Goal: Task Accomplishment & Management: Use online tool/utility

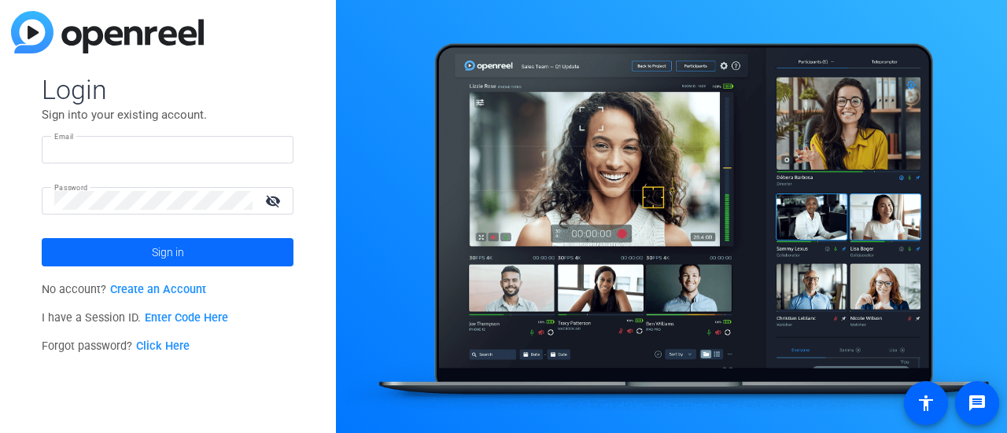
type input "[EMAIL_ADDRESS][DOMAIN_NAME]"
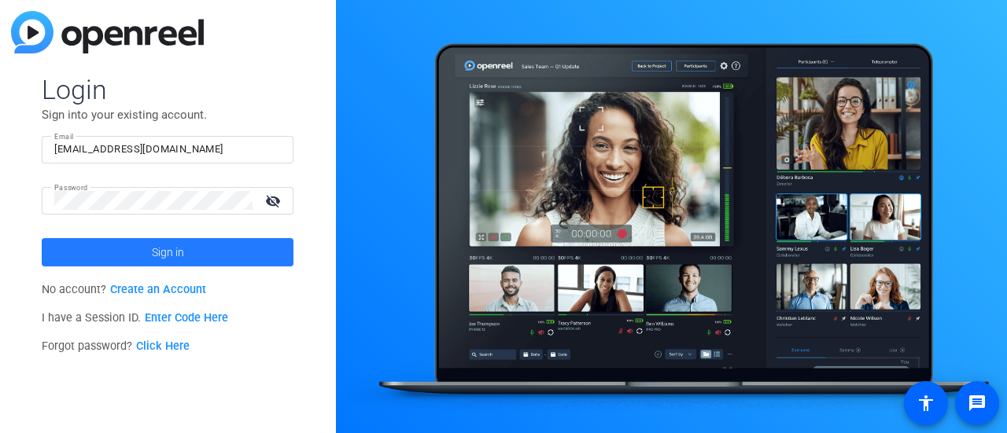
click at [231, 254] on span at bounding box center [168, 253] width 252 height 38
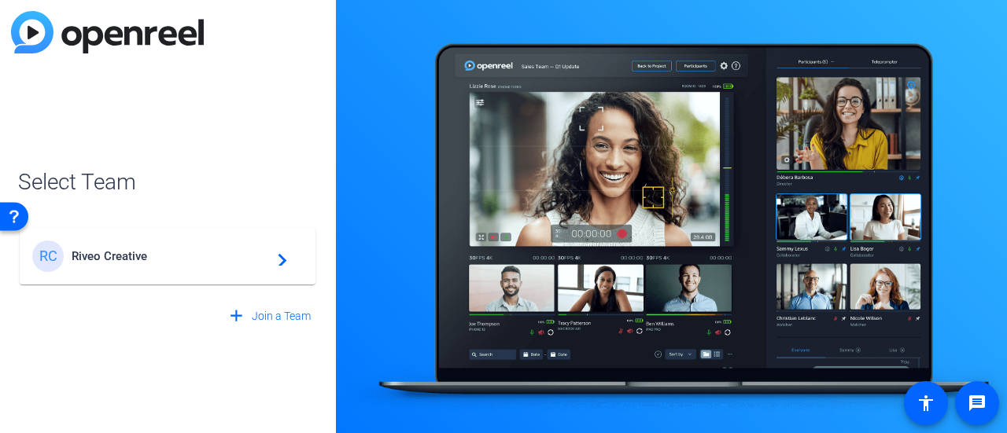
click at [231, 254] on span "Riveo Creative" at bounding box center [170, 256] width 197 height 14
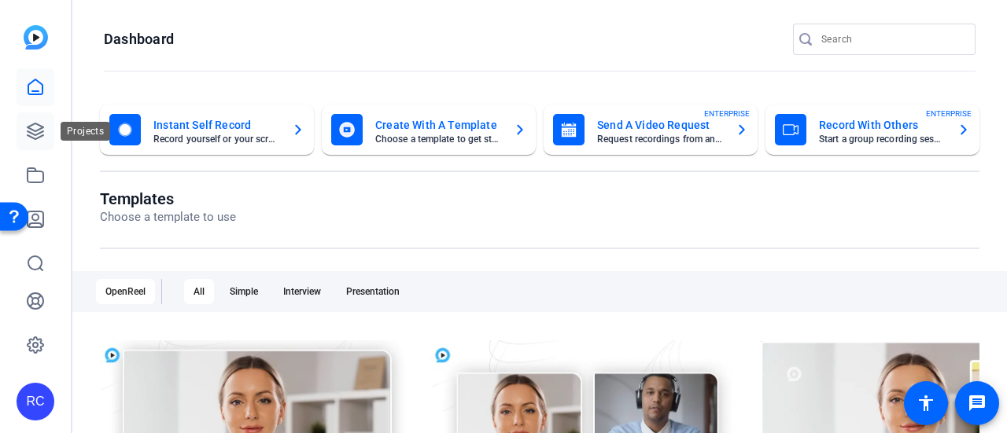
click at [52, 139] on link at bounding box center [36, 131] width 38 height 38
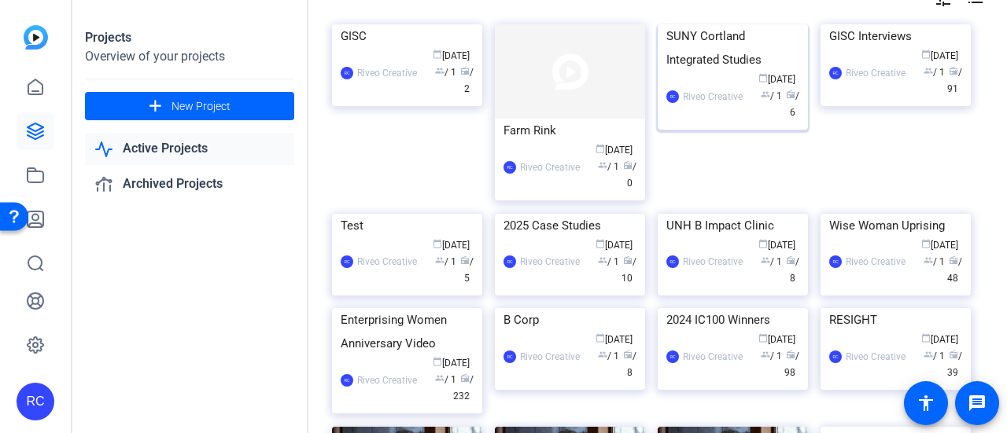
scroll to position [157, 0]
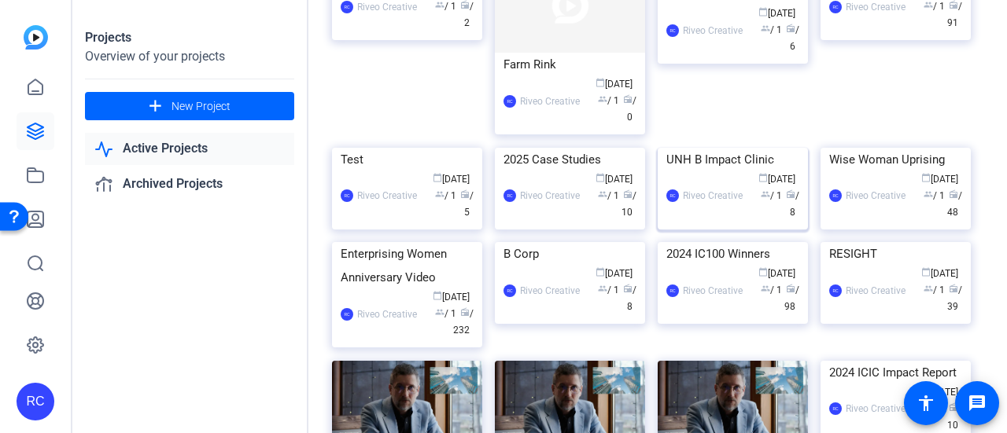
click at [741, 148] on img at bounding box center [733, 148] width 150 height 0
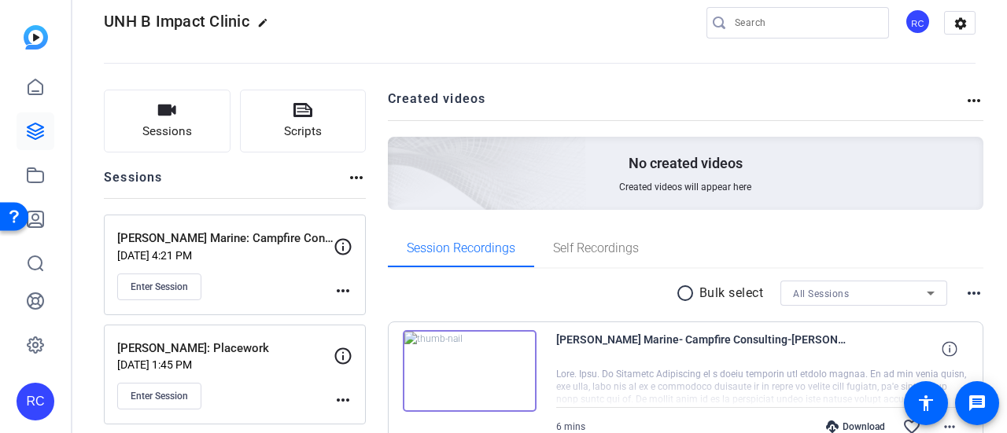
scroll to position [0, 0]
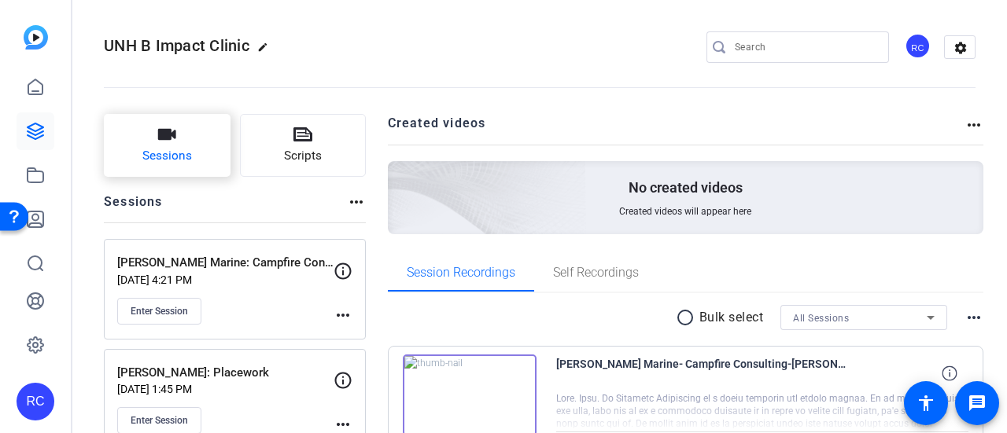
click at [182, 160] on span "Sessions" at bounding box center [167, 156] width 50 height 18
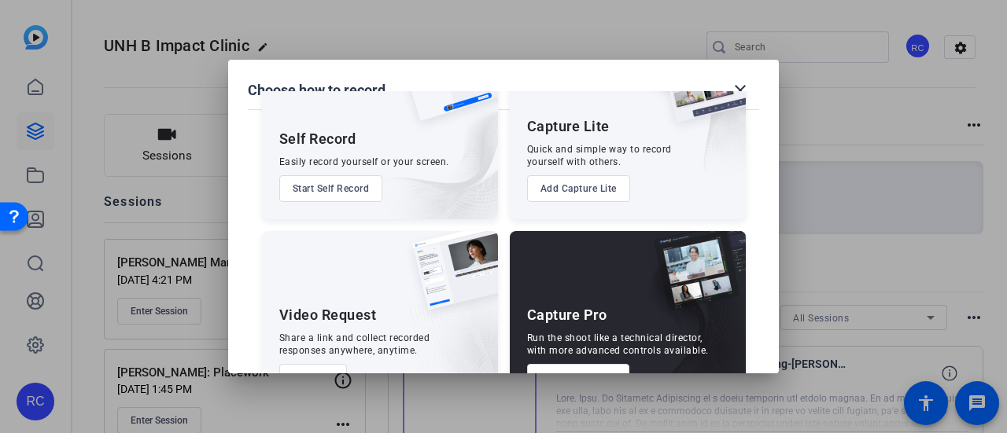
scroll to position [131, 0]
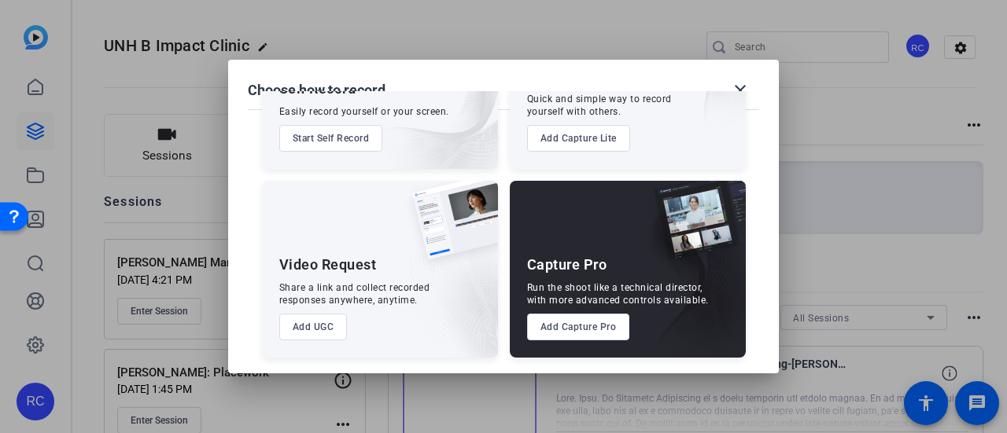
click at [585, 326] on button "Add Capture Pro" at bounding box center [578, 327] width 103 height 27
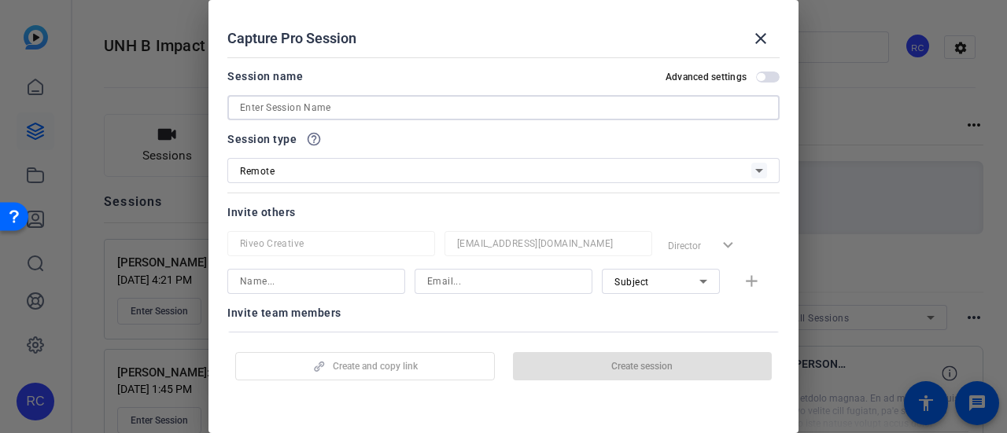
click at [392, 103] on input at bounding box center [503, 107] width 527 height 19
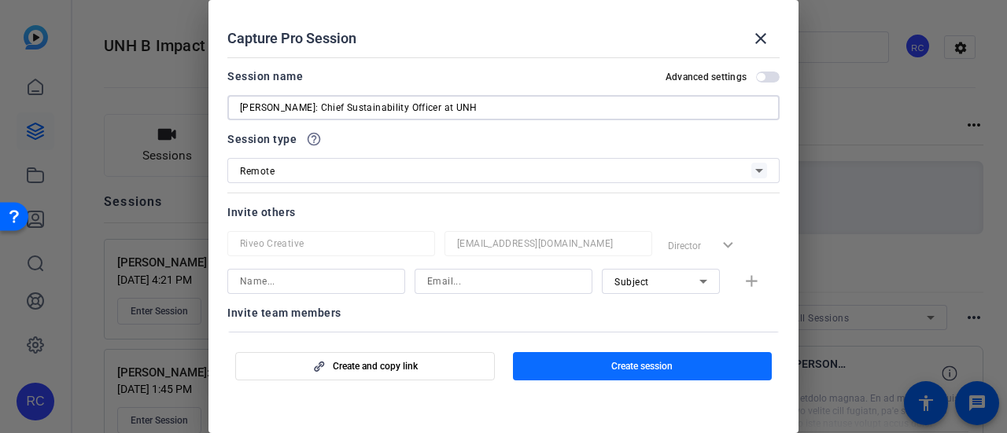
type input "[PERSON_NAME]: Chief Sustainability Officer at UNH"
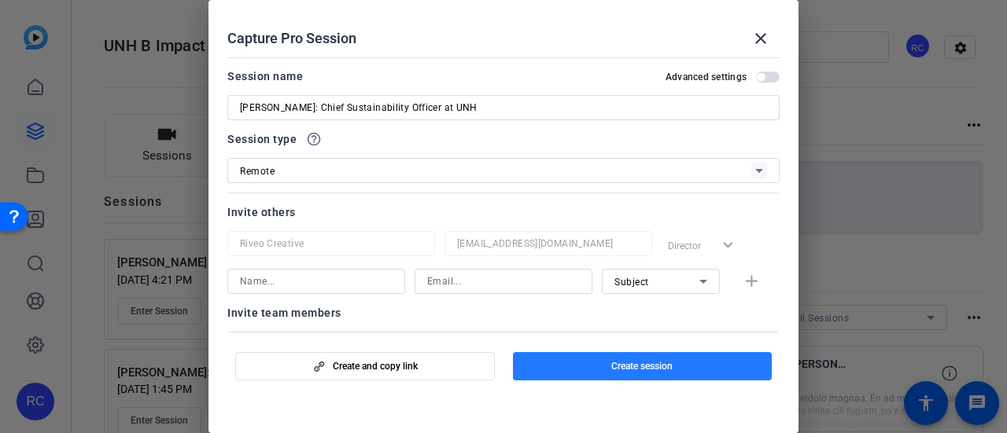
click at [589, 369] on span "button" at bounding box center [643, 367] width 260 height 38
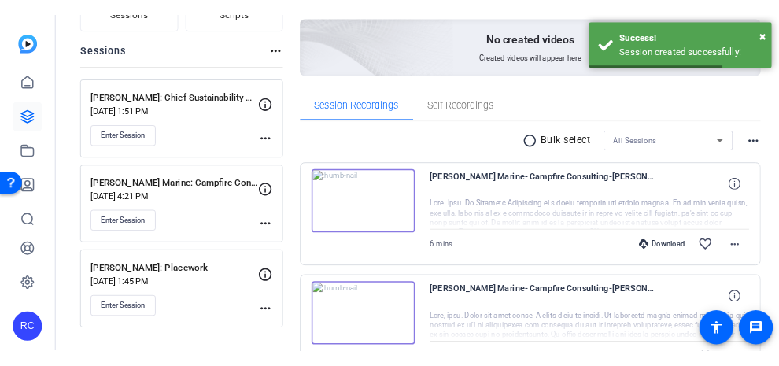
scroll to position [157, 0]
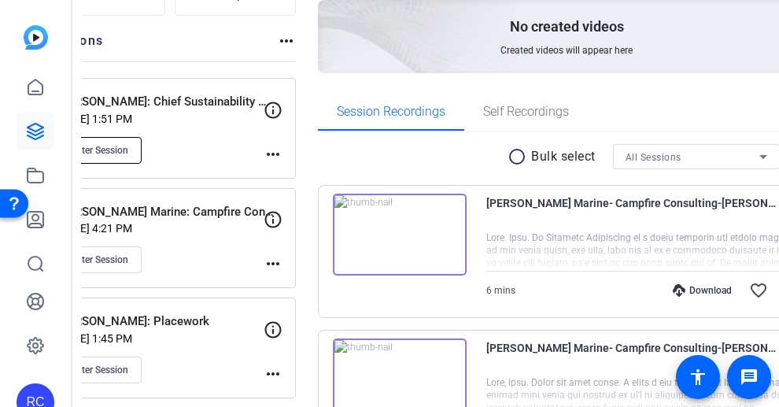
click at [142, 155] on button "Enter Session" at bounding box center [99, 150] width 84 height 27
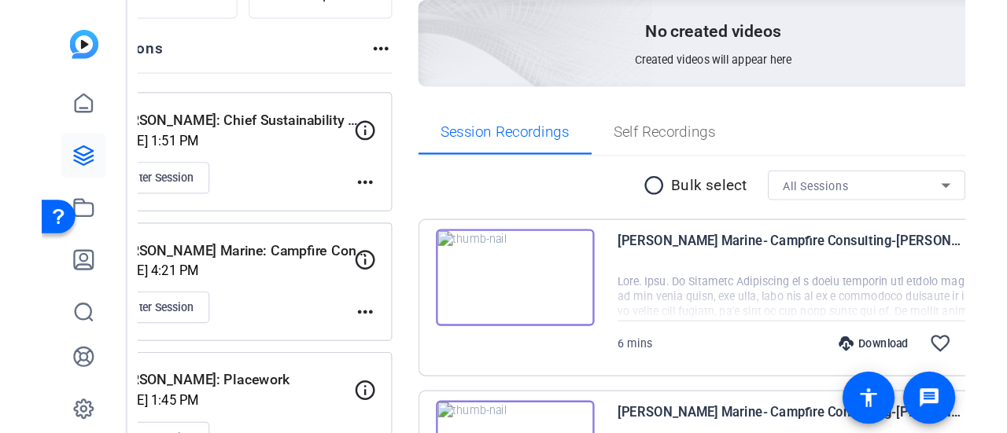
scroll to position [0, 0]
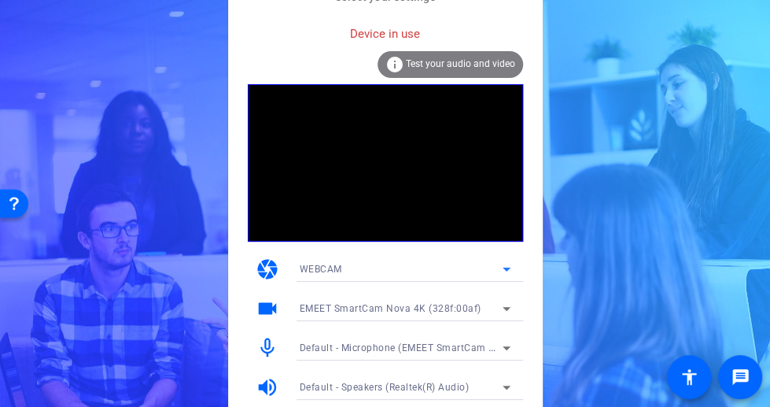
click at [395, 271] on div "WEBCAM" at bounding box center [401, 269] width 203 height 20
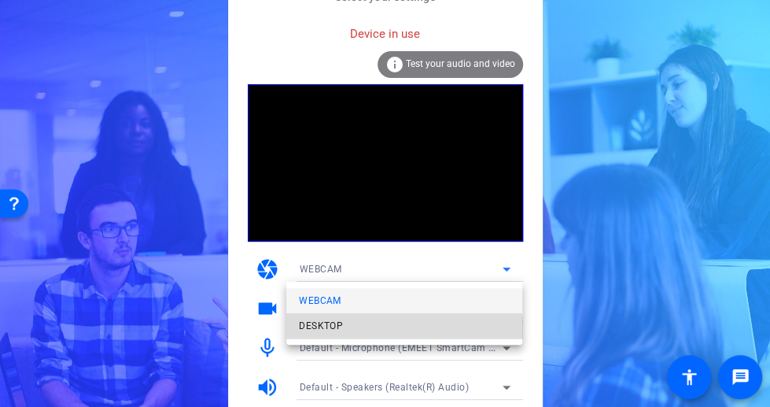
click at [383, 334] on mat-option "DESKTOP" at bounding box center [404, 325] width 236 height 25
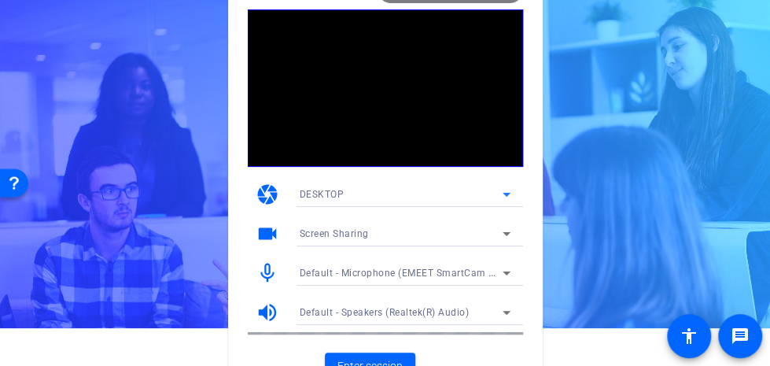
scroll to position [58, 0]
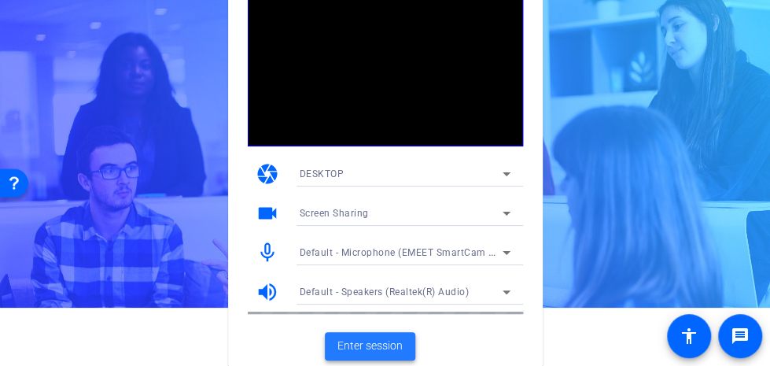
click at [378, 334] on span at bounding box center [370, 346] width 90 height 38
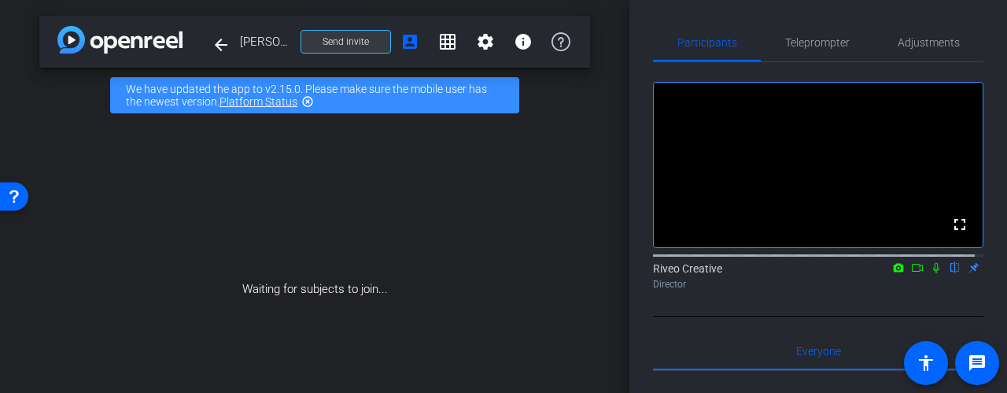
click at [341, 48] on span at bounding box center [345, 42] width 89 height 38
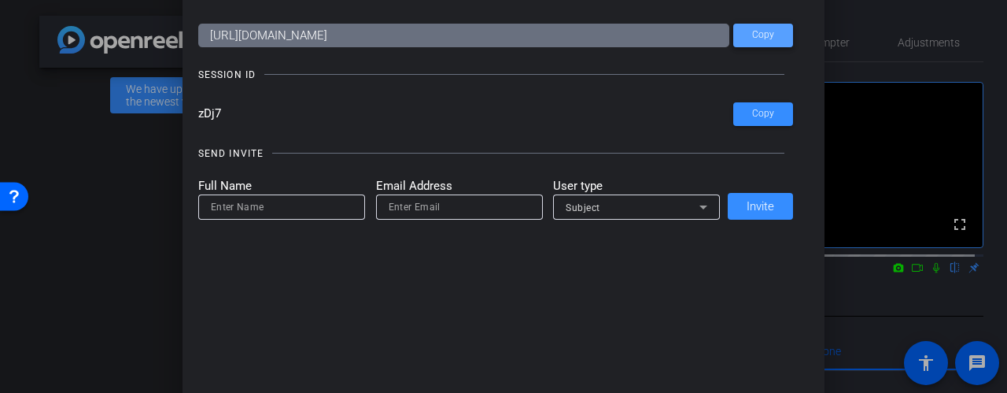
click at [752, 38] on span "Copy" at bounding box center [763, 35] width 22 height 12
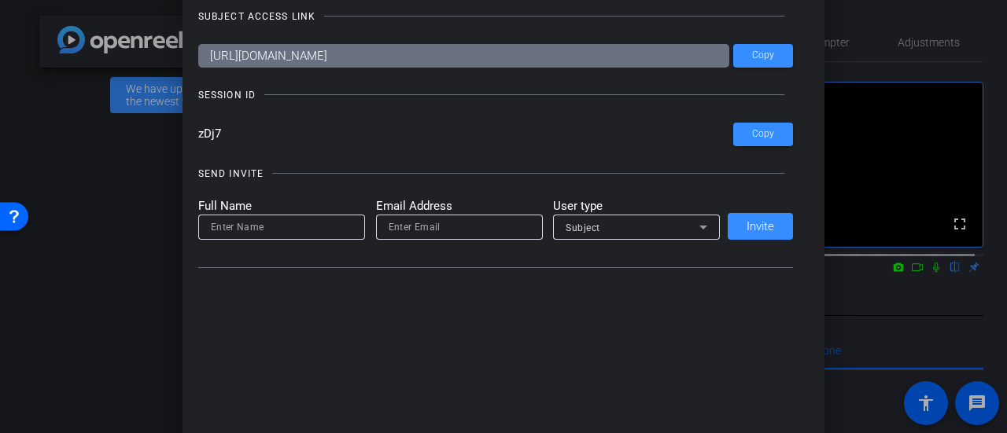
click at [86, 248] on div at bounding box center [503, 216] width 1007 height 433
